Goal: Transaction & Acquisition: Purchase product/service

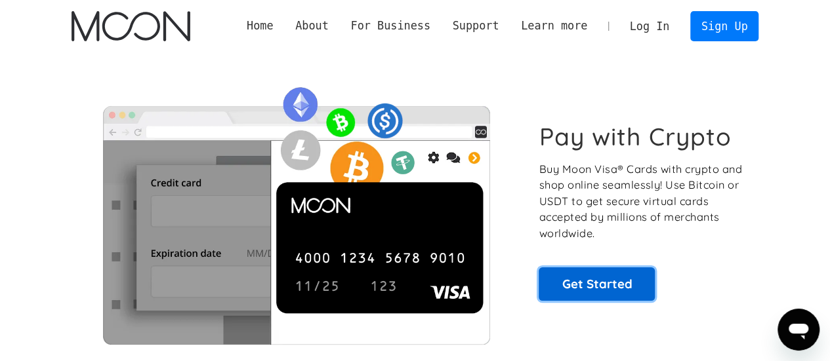
click at [635, 292] on link "Get Started" at bounding box center [596, 284] width 116 height 33
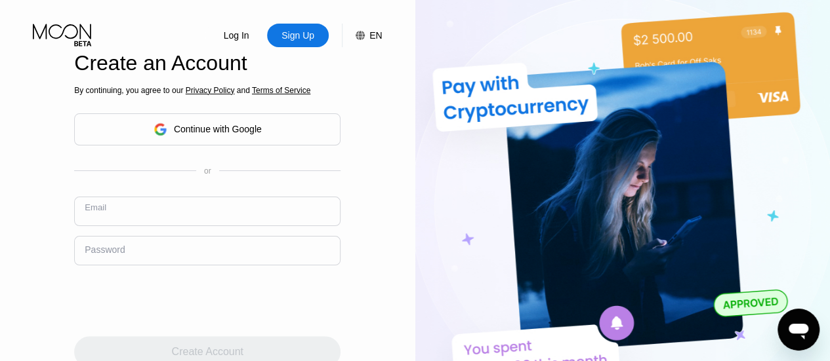
click at [142, 217] on input "text" at bounding box center [207, 212] width 266 height 30
paste input "[EMAIL_ADDRESS][DOMAIN_NAME]"
type input "[EMAIL_ADDRESS][DOMAIN_NAME]"
click at [121, 254] on div "Password" at bounding box center [105, 250] width 40 height 10
click at [119, 255] on div "Password" at bounding box center [105, 250] width 40 height 10
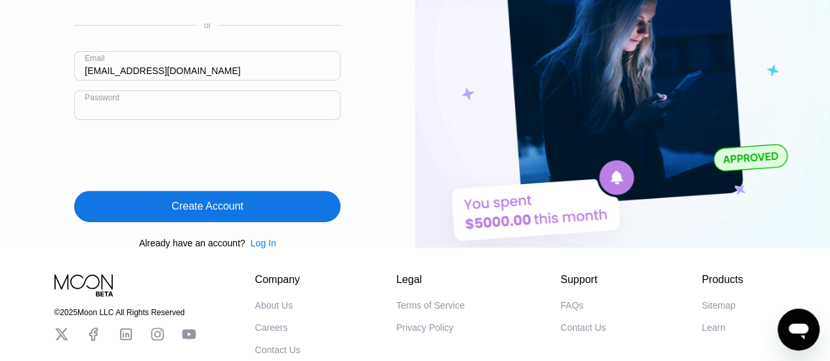
scroll to position [154, 0]
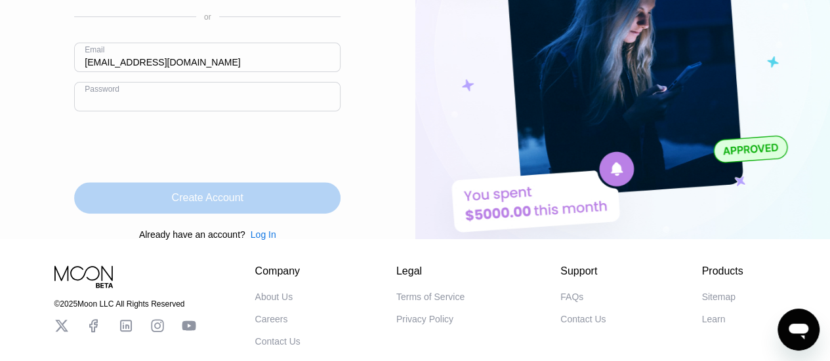
click at [186, 205] on div "Create Account" at bounding box center [207, 197] width 71 height 13
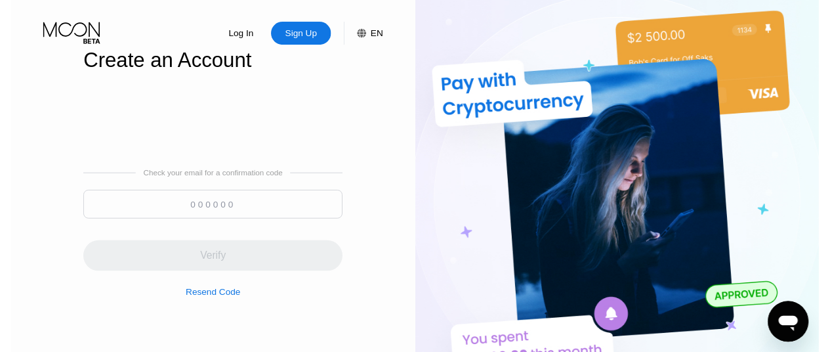
scroll to position [0, 0]
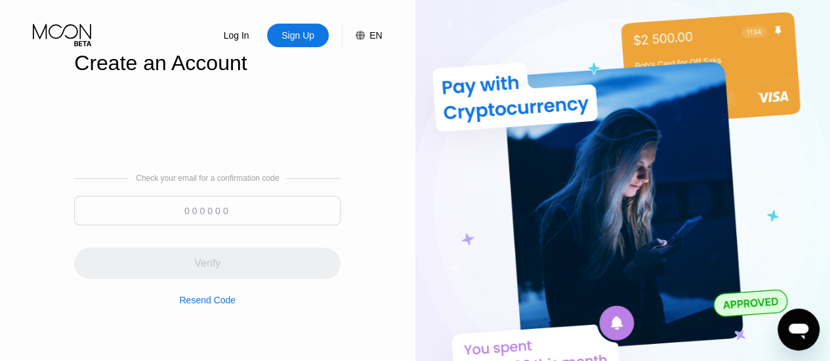
click at [108, 218] on input at bounding box center [207, 211] width 266 height 30
paste input "207065"
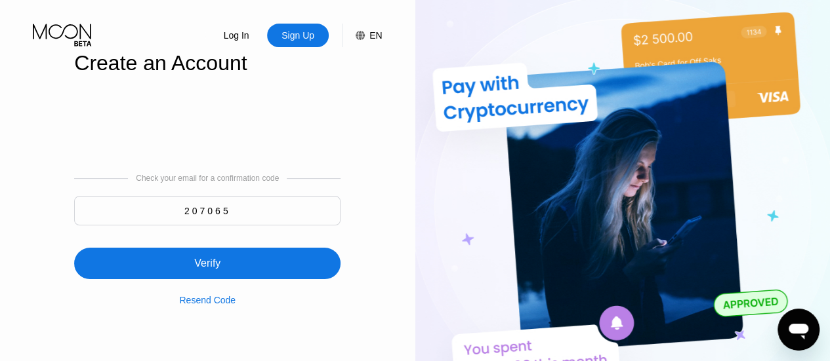
type input "207065"
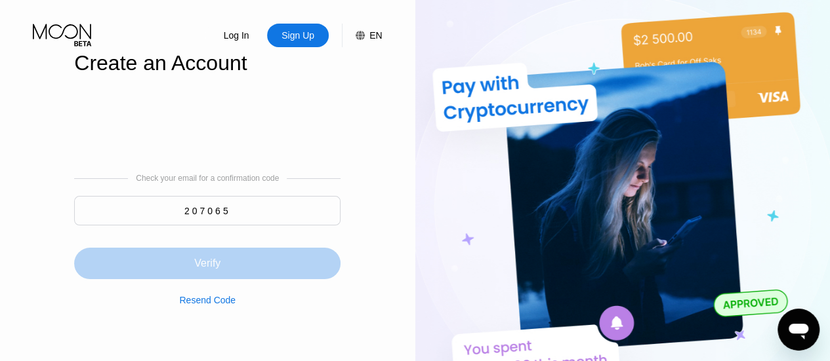
click at [194, 267] on div "Verify" at bounding box center [207, 263] width 26 height 13
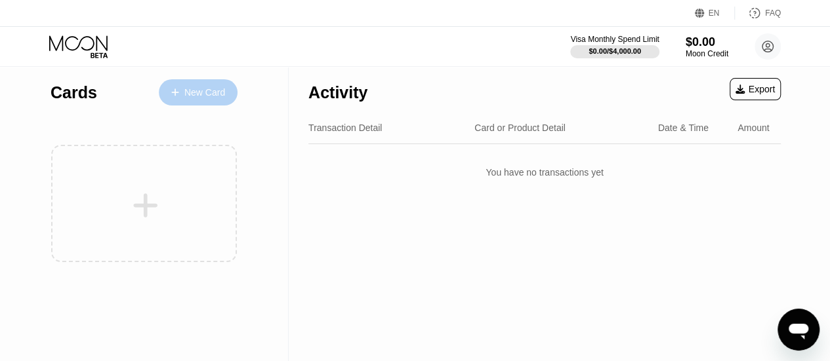
click at [204, 99] on div "New Card" at bounding box center [198, 92] width 79 height 26
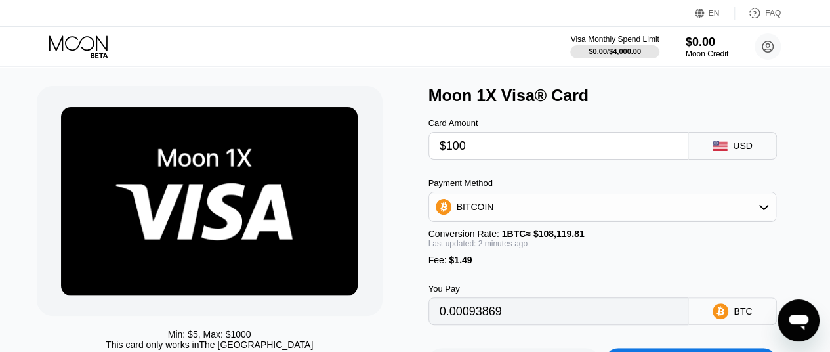
type input "$100"
click at [524, 212] on div "BITCOIN" at bounding box center [602, 206] width 347 height 26
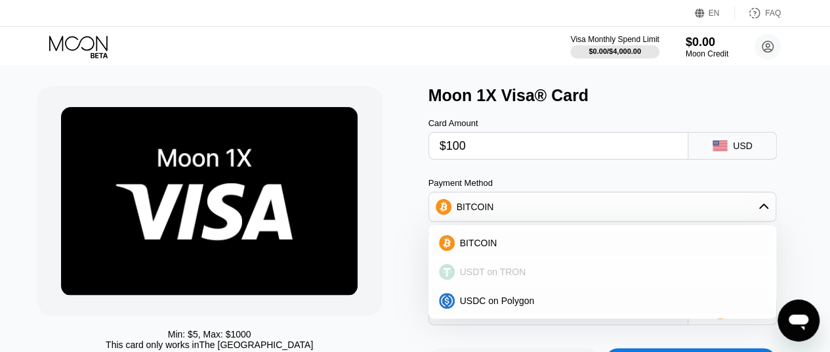
click at [501, 285] on div "USDT on TRON" at bounding box center [602, 271] width 340 height 26
type input "102.52"
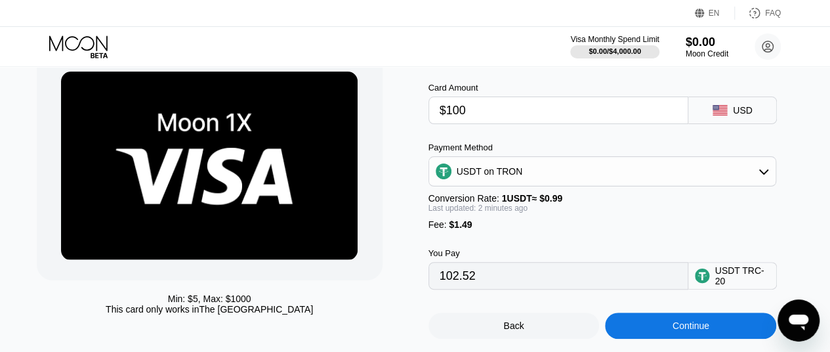
scroll to position [61, 0]
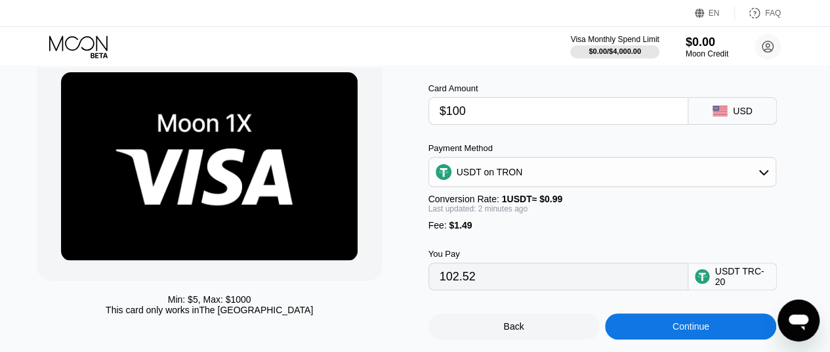
click at [735, 110] on div "USD" at bounding box center [743, 111] width 20 height 10
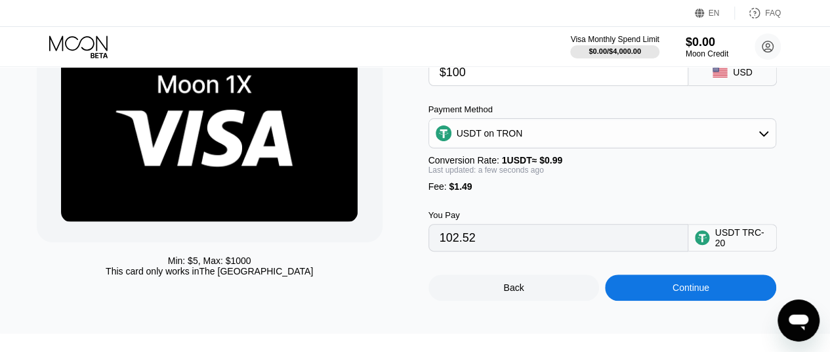
scroll to position [100, 0]
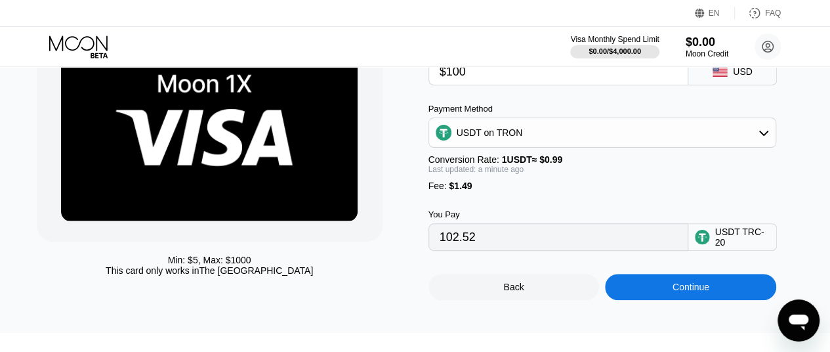
scroll to position [100, 0]
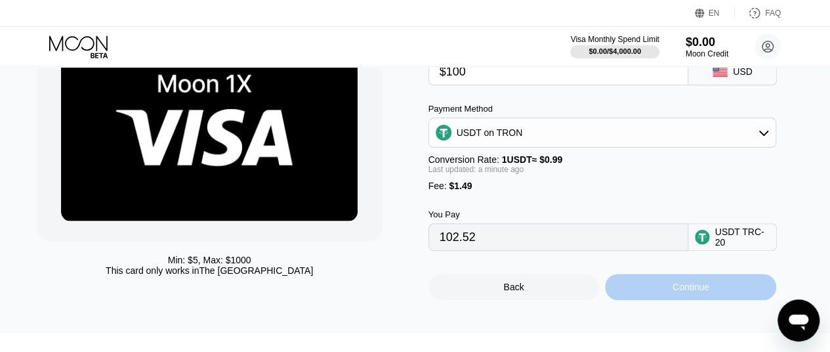
click at [698, 300] on div "Continue" at bounding box center [690, 286] width 171 height 26
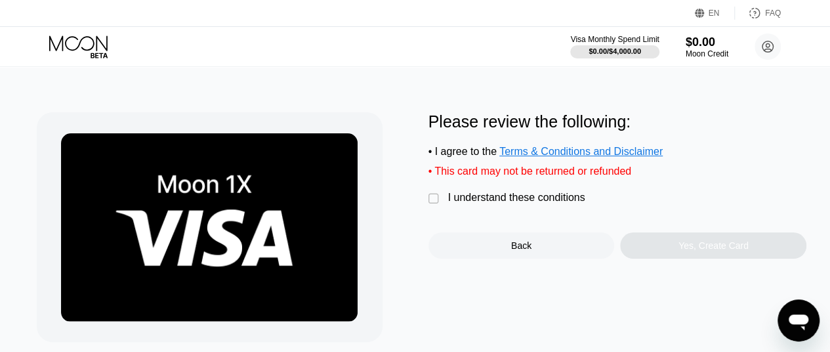
click at [509, 203] on div "I understand these conditions" at bounding box center [516, 197] width 137 height 12
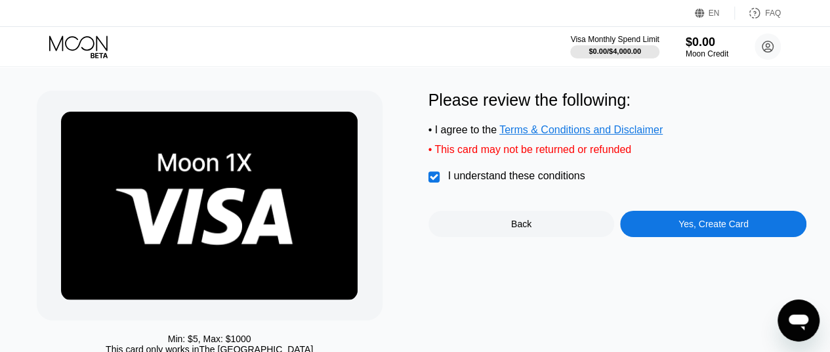
scroll to position [21, 0]
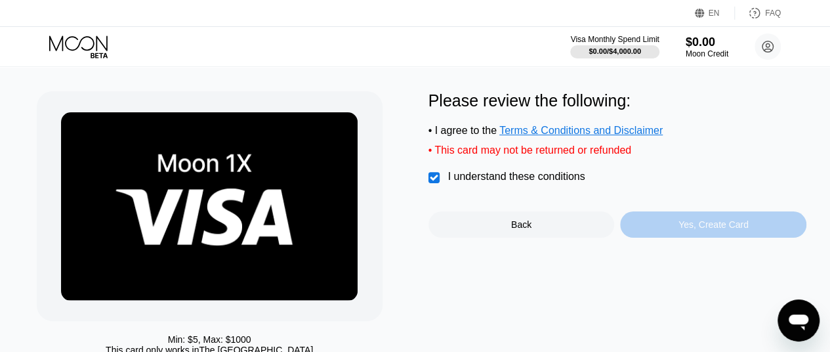
click at [693, 230] on div "Yes, Create Card" at bounding box center [713, 224] width 70 height 10
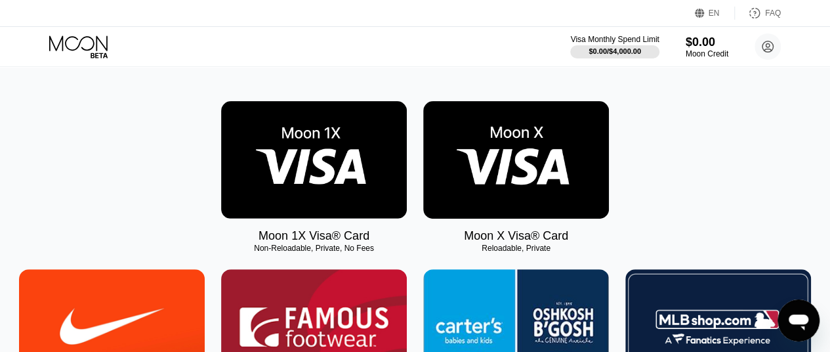
scroll to position [172, 0]
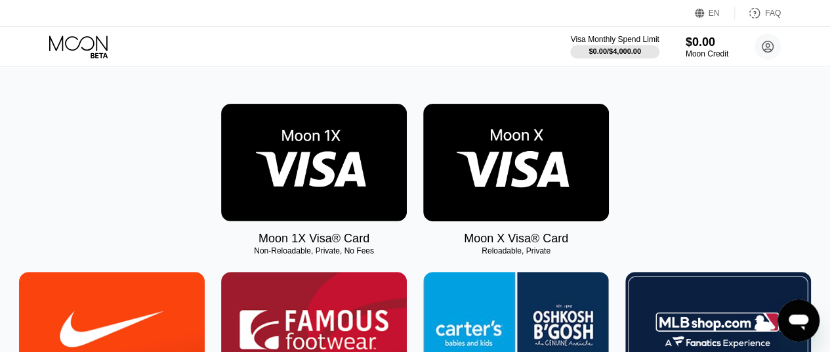
click at [296, 191] on img at bounding box center [314, 162] width 186 height 117
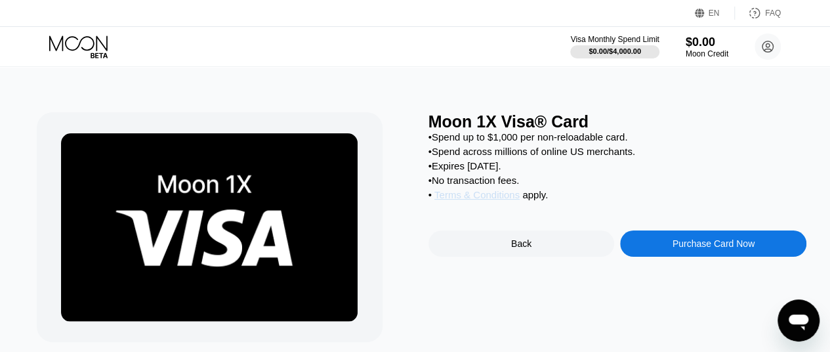
click at [495, 200] on span "Terms & Conditions" at bounding box center [476, 194] width 85 height 11
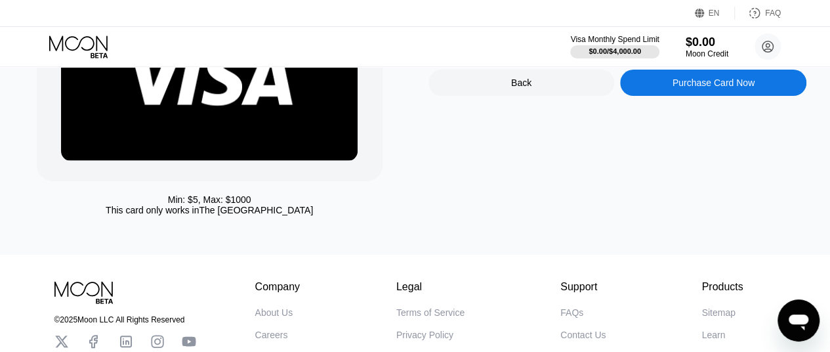
scroll to position [163, 0]
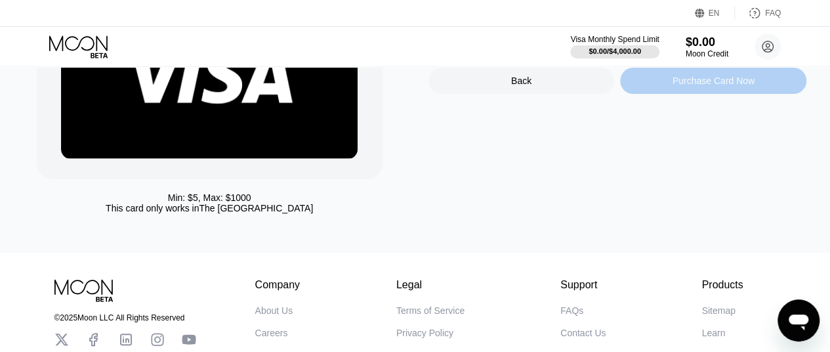
click at [698, 86] on div "Purchase Card Now" at bounding box center [713, 80] width 82 height 10
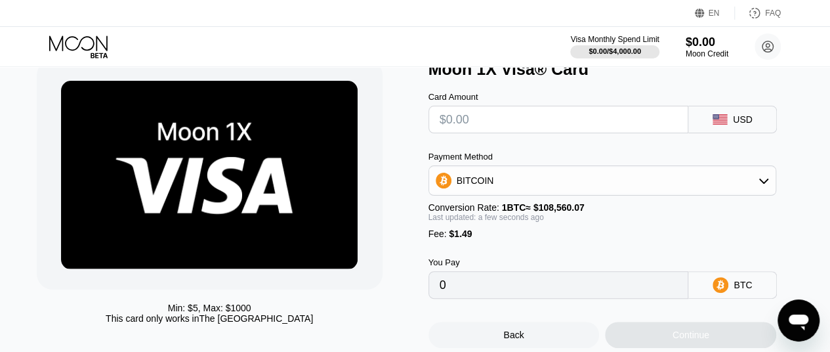
scroll to position [49, 0]
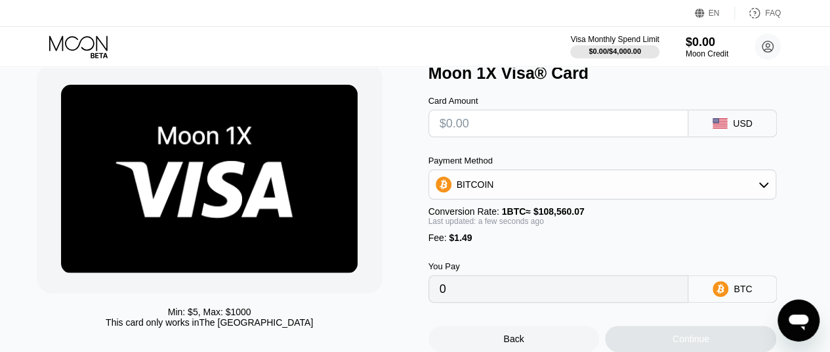
click at [510, 188] on div "BITCOIN" at bounding box center [602, 184] width 347 height 26
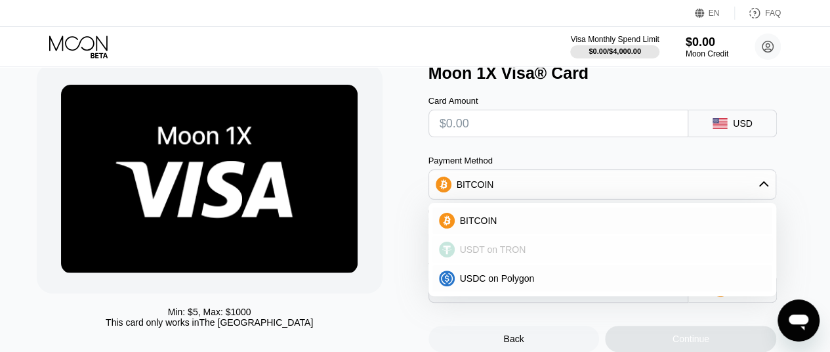
click at [498, 251] on span "USDT on TRON" at bounding box center [493, 249] width 66 height 10
type input "0.00"
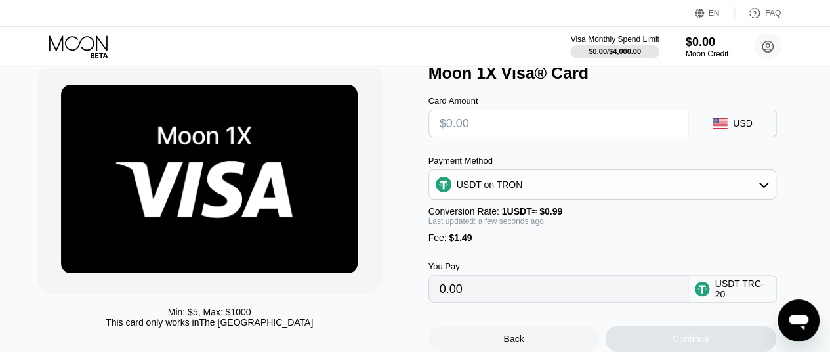
click at [476, 130] on input "text" at bounding box center [558, 123] width 238 height 26
type input "$5"
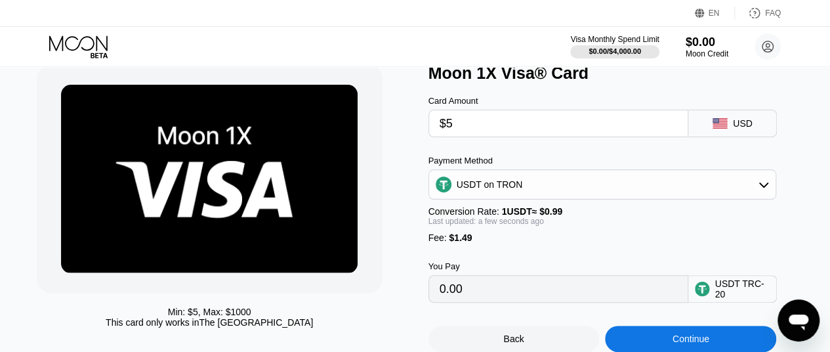
type input "6.56"
type input "$50"
type input "52.01"
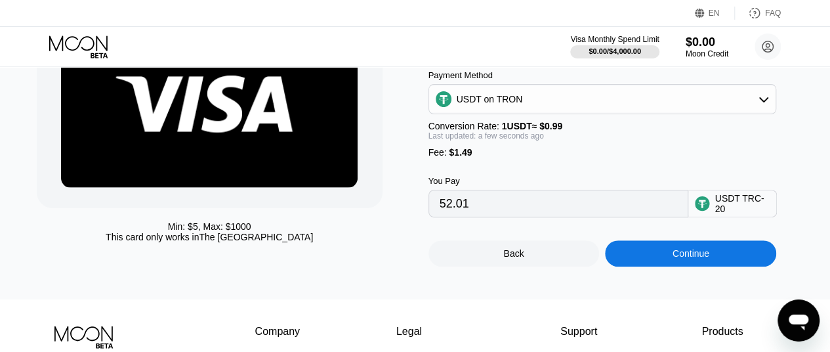
scroll to position [150, 0]
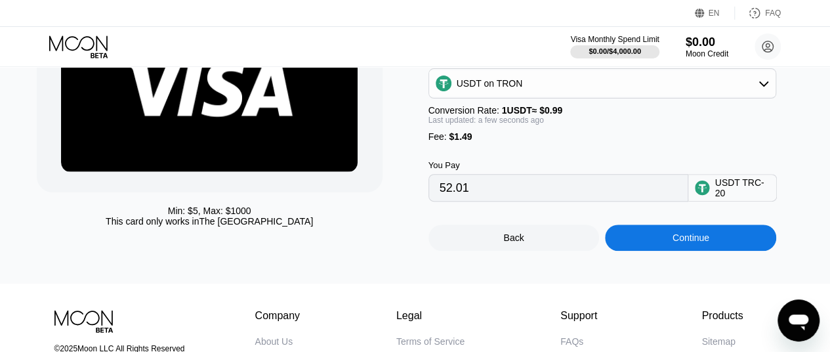
type input "$50"
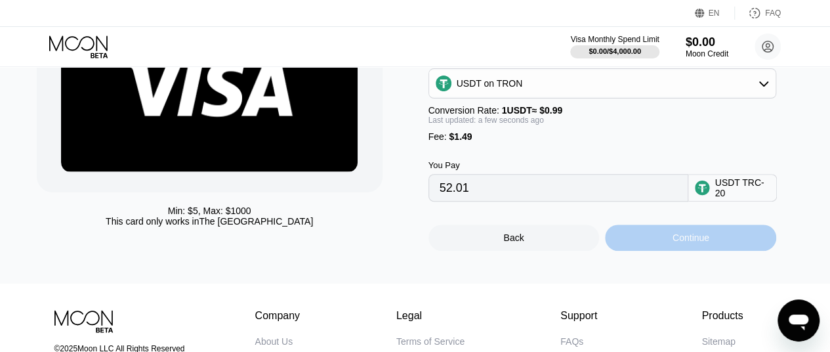
click at [662, 249] on div "Continue" at bounding box center [690, 237] width 171 height 26
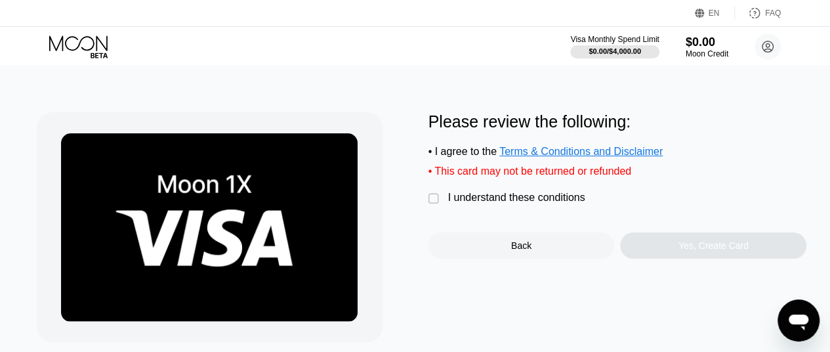
click at [434, 204] on div "" at bounding box center [434, 198] width 13 height 13
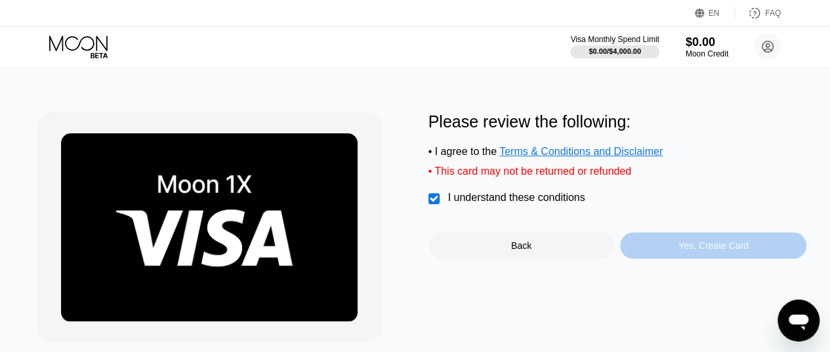
click at [693, 251] on div "Yes, Create Card" at bounding box center [713, 245] width 70 height 10
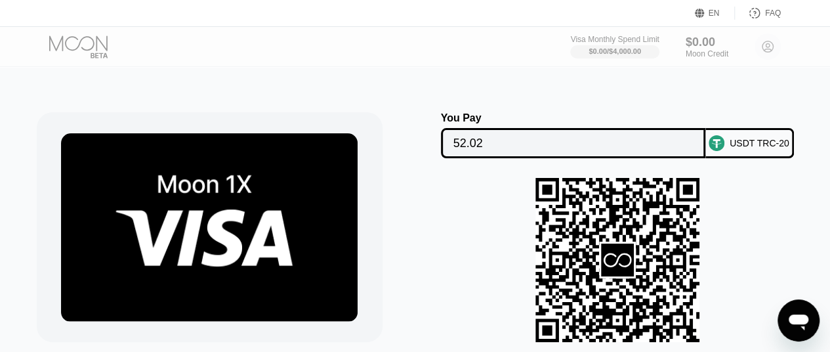
click at [525, 148] on input "52.02" at bounding box center [573, 143] width 240 height 26
click at [479, 146] on input "52.02" at bounding box center [573, 143] width 240 height 26
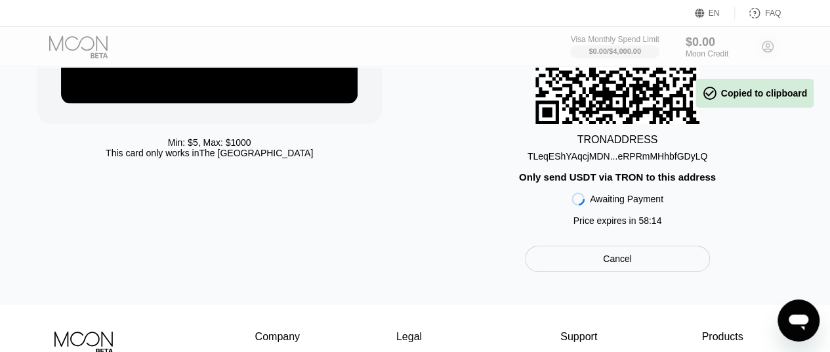
scroll to position [228, 0]
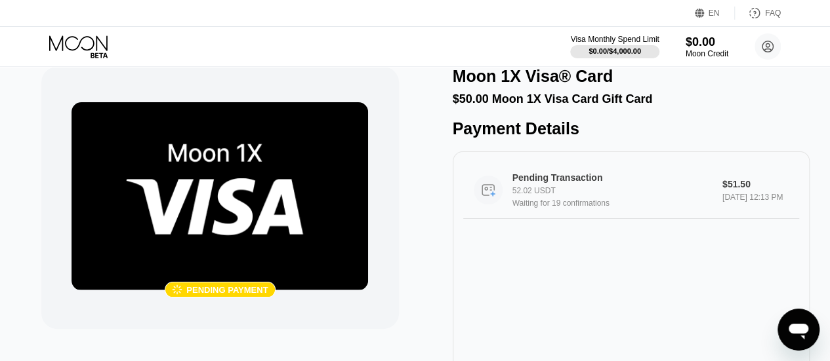
scroll to position [24, 0]
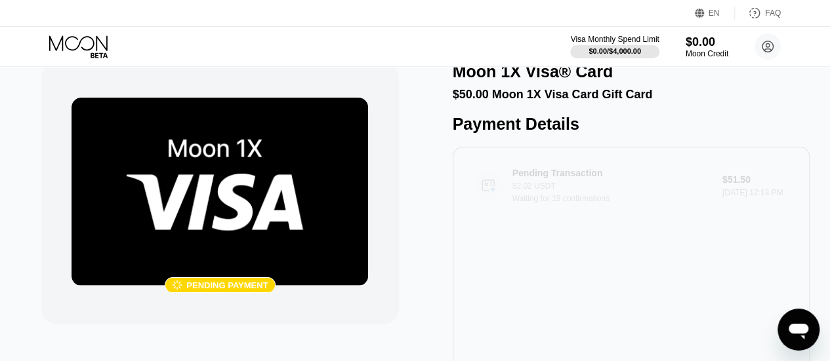
click at [567, 178] on div "Pending Transaction" at bounding box center [611, 173] width 199 height 10
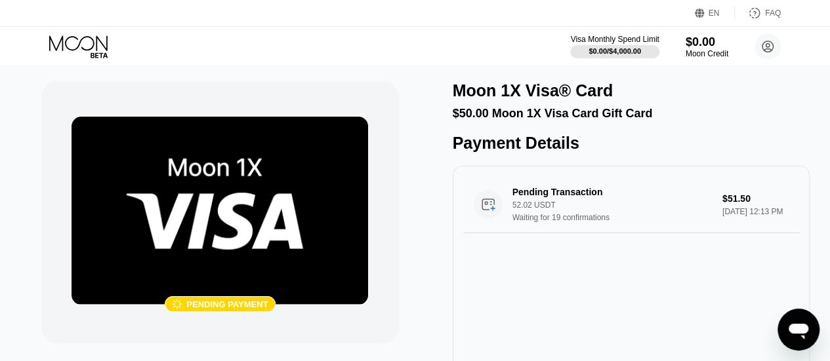
scroll to position [0, 0]
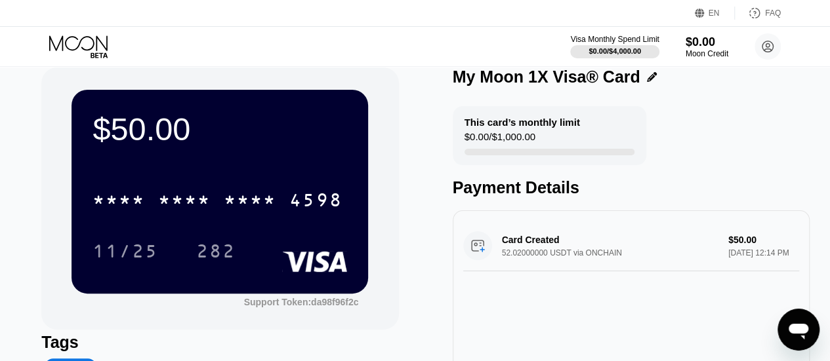
scroll to position [15, 0]
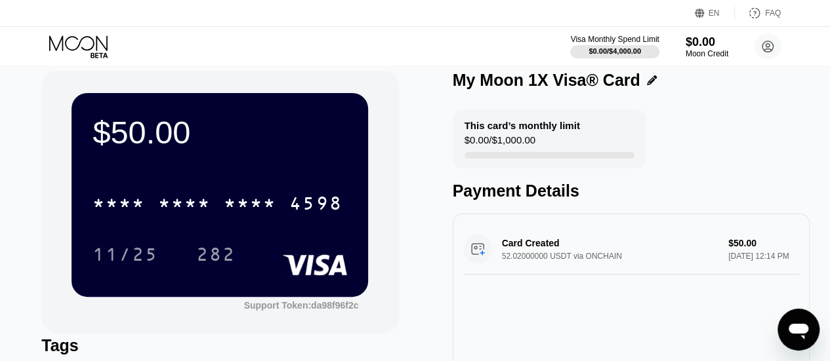
click at [274, 232] on div "* * * * * * * * * * * * 4598 11/25 282" at bounding box center [219, 215] width 254 height 77
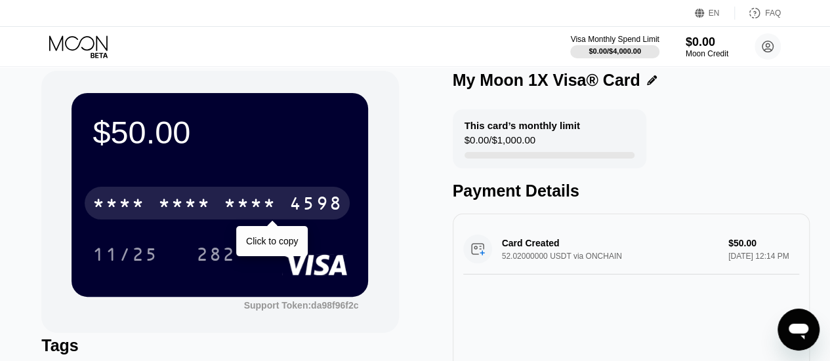
click at [256, 203] on div "* * * *" at bounding box center [250, 205] width 52 height 21
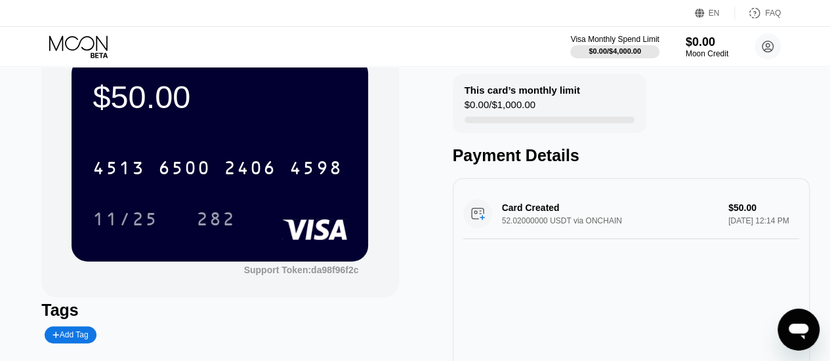
scroll to position [0, 0]
